Goal: Navigation & Orientation: Understand site structure

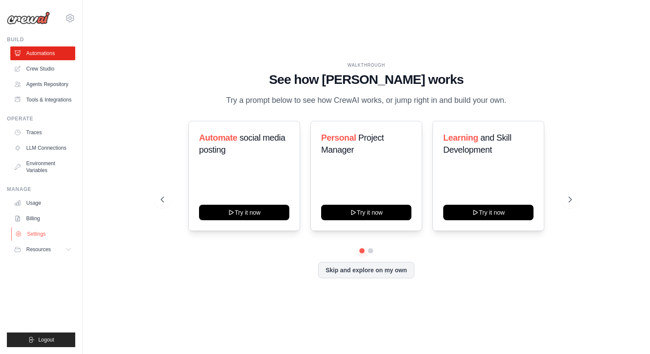
click at [33, 233] on link "Settings" at bounding box center [43, 234] width 65 height 14
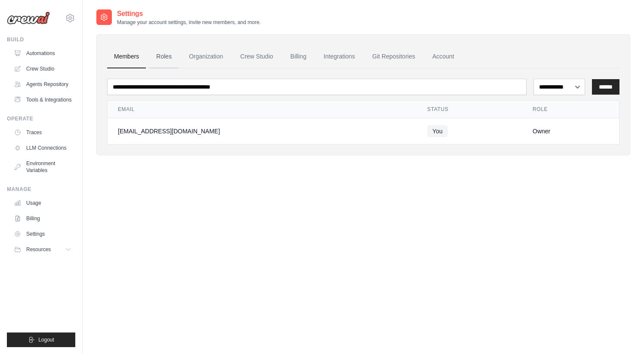
click at [165, 56] on link "Roles" at bounding box center [163, 56] width 29 height 23
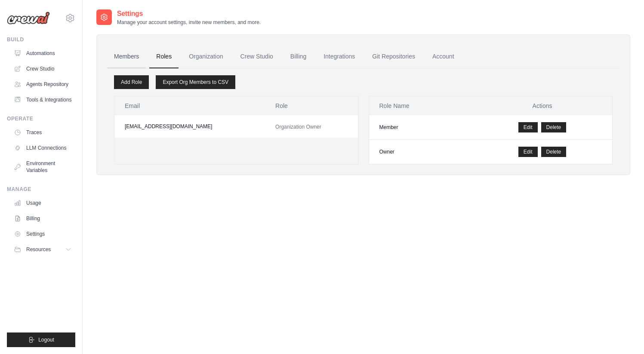
click at [124, 57] on link "Members" at bounding box center [126, 56] width 39 height 23
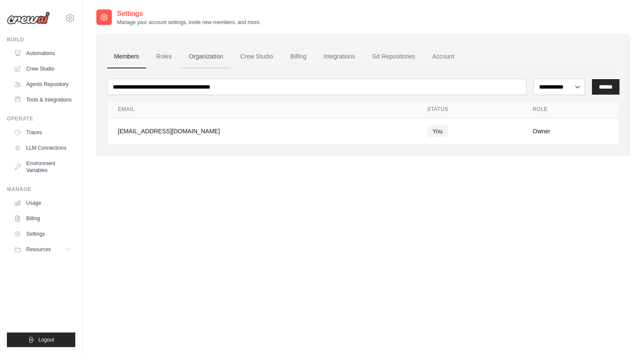
click at [208, 56] on link "Organization" at bounding box center [206, 56] width 48 height 23
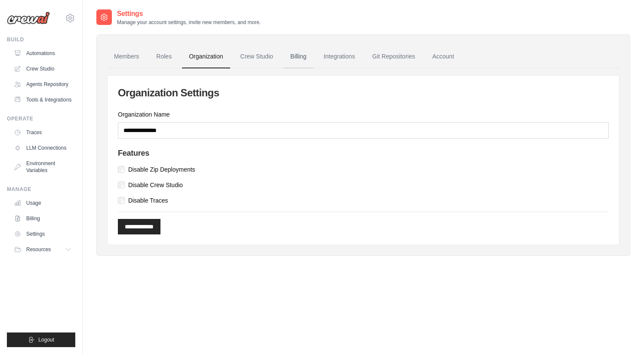
click at [299, 57] on link "Billing" at bounding box center [298, 56] width 30 height 23
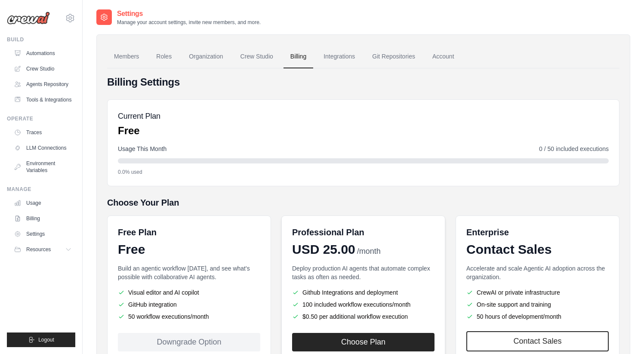
scroll to position [64, 0]
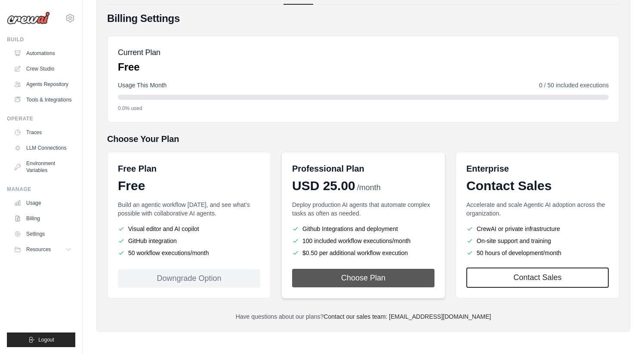
click at [348, 276] on button "Choose Plan" at bounding box center [363, 278] width 142 height 18
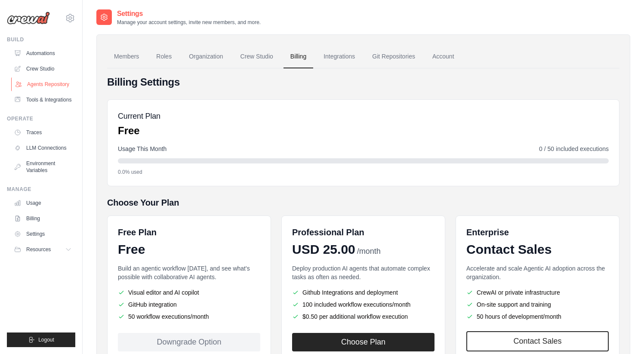
click at [51, 83] on link "Agents Repository" at bounding box center [43, 84] width 65 height 14
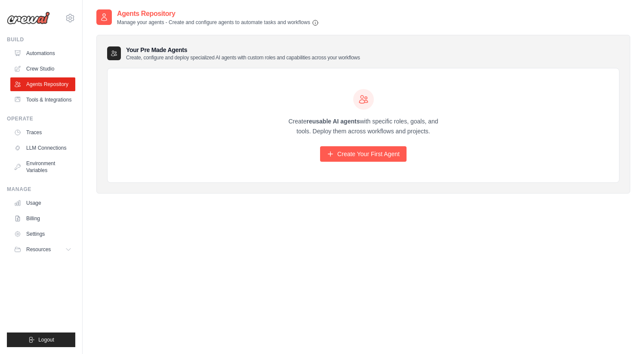
click at [51, 83] on link "Agents Repository" at bounding box center [42, 84] width 65 height 14
click at [366, 155] on link "Create Your First Agent" at bounding box center [363, 153] width 86 height 15
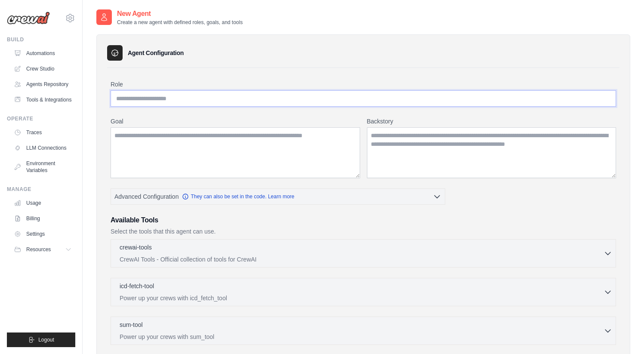
click at [271, 97] on input "Role" at bounding box center [363, 98] width 505 height 16
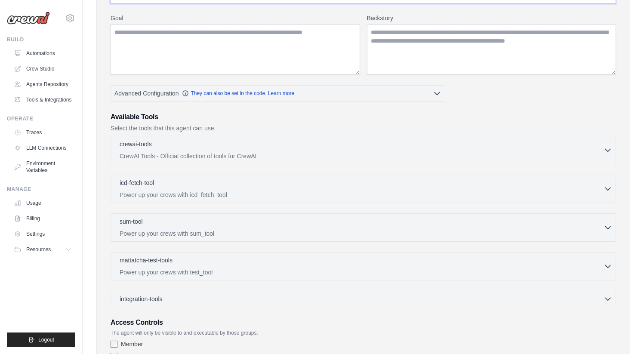
scroll to position [173, 0]
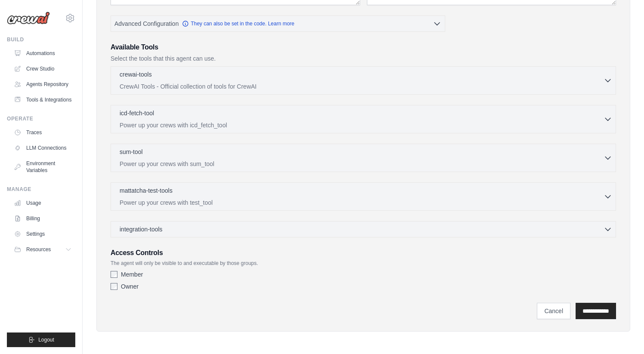
click at [22, 13] on img at bounding box center [28, 18] width 43 height 13
click at [19, 18] on img at bounding box center [28, 18] width 43 height 13
click at [37, 217] on link "Billing" at bounding box center [43, 219] width 65 height 14
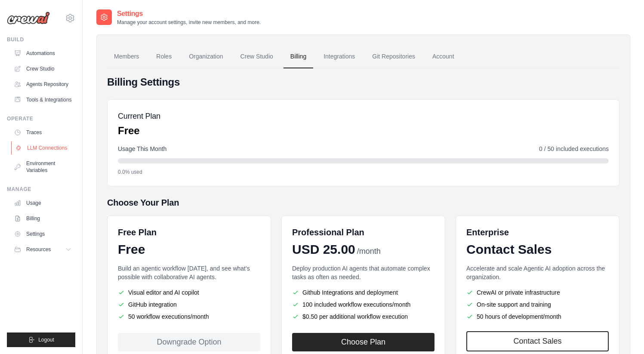
click at [51, 146] on link "LLM Connections" at bounding box center [43, 148] width 65 height 14
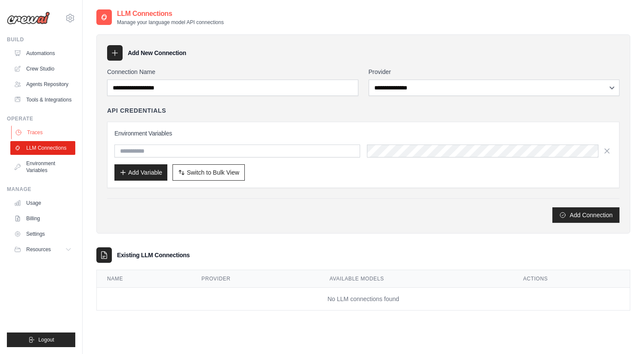
click at [44, 132] on link "Traces" at bounding box center [43, 133] width 65 height 14
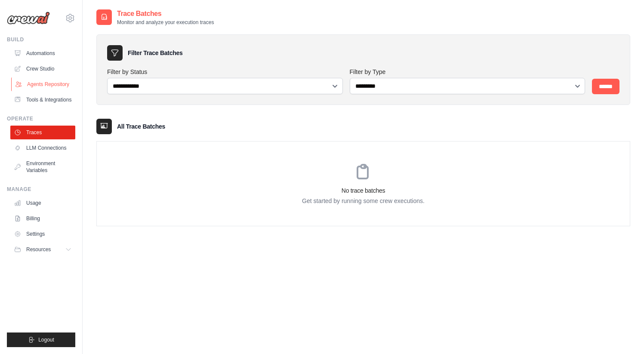
click at [52, 78] on link "Agents Repository" at bounding box center [43, 84] width 65 height 14
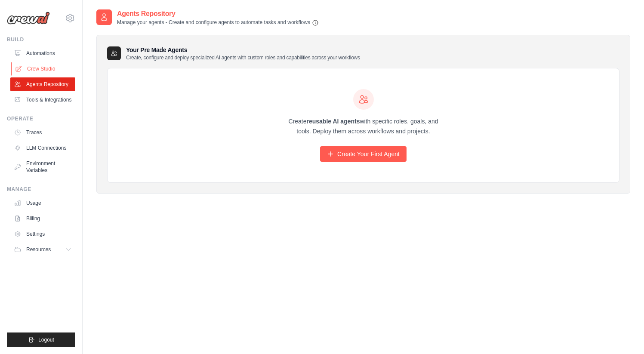
click at [45, 67] on link "Crew Studio" at bounding box center [43, 69] width 65 height 14
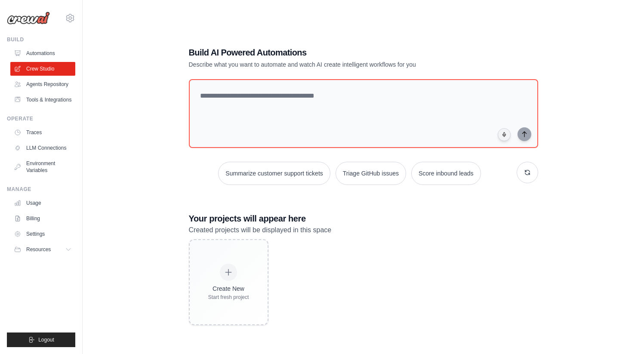
click at [40, 52] on link "Automations" at bounding box center [42, 53] width 65 height 14
